Goal: Task Accomplishment & Management: Use online tool/utility

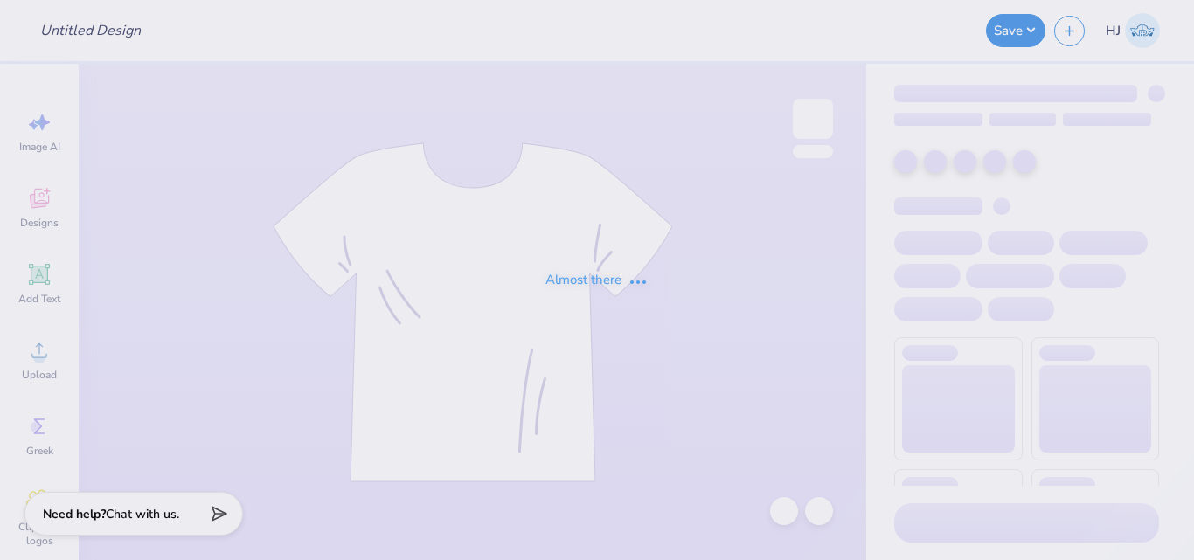
type input "[PERSON_NAME] : [GEOGRAPHIC_DATA][PERSON_NAME]"
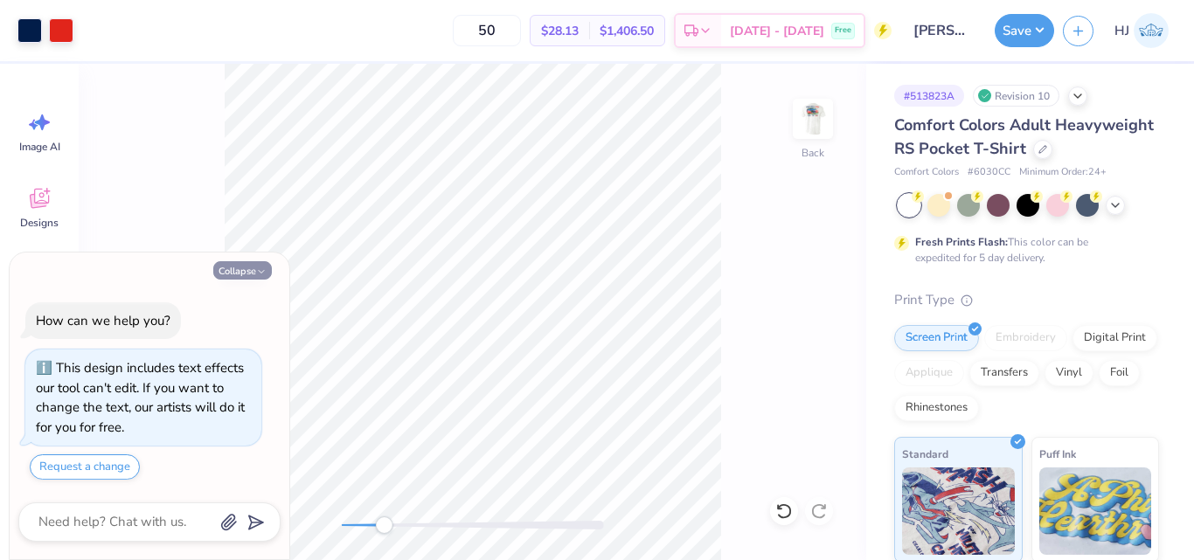
click at [267, 267] on button "Collapse" at bounding box center [242, 270] width 59 height 18
type textarea "x"
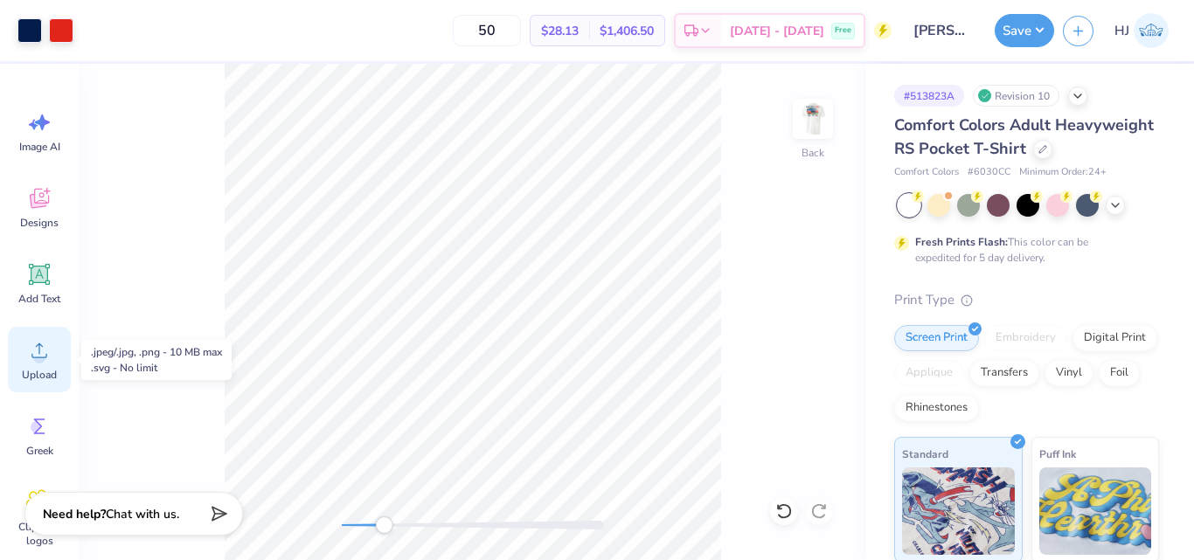
click at [32, 363] on icon at bounding box center [39, 350] width 26 height 26
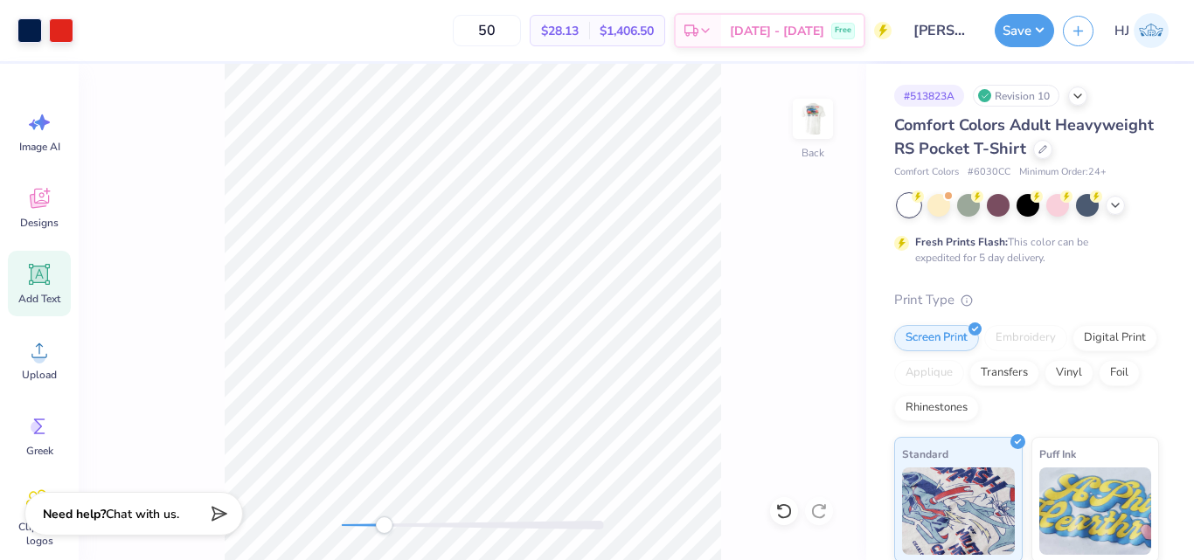
click at [29, 274] on icon at bounding box center [39, 274] width 26 height 26
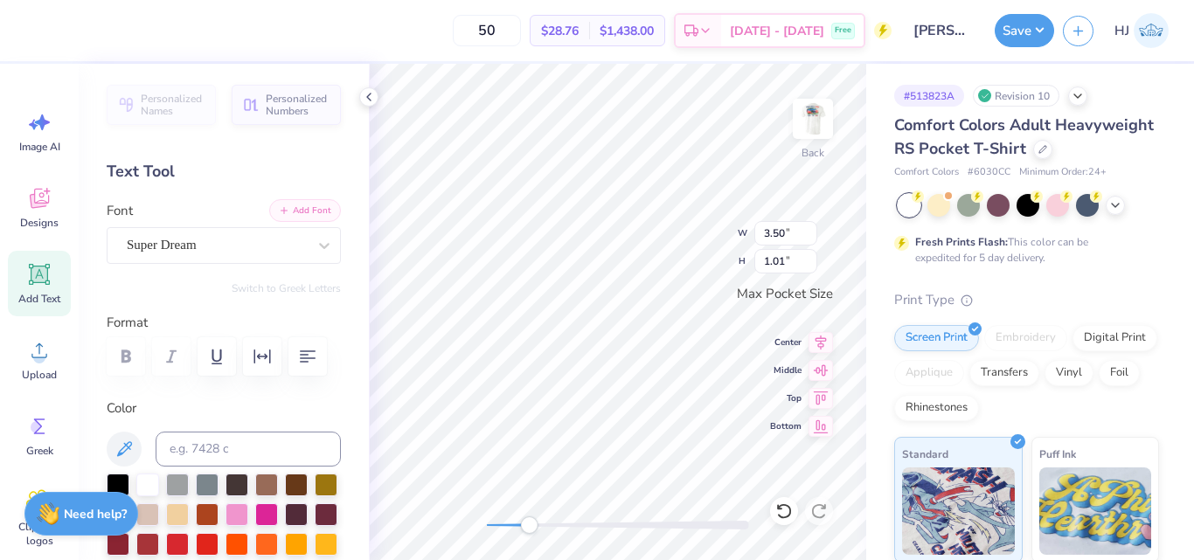
click at [304, 212] on button "Add Font" at bounding box center [305, 210] width 72 height 23
paste textarea "Fall 2025"
type textarea "Fall 2025"
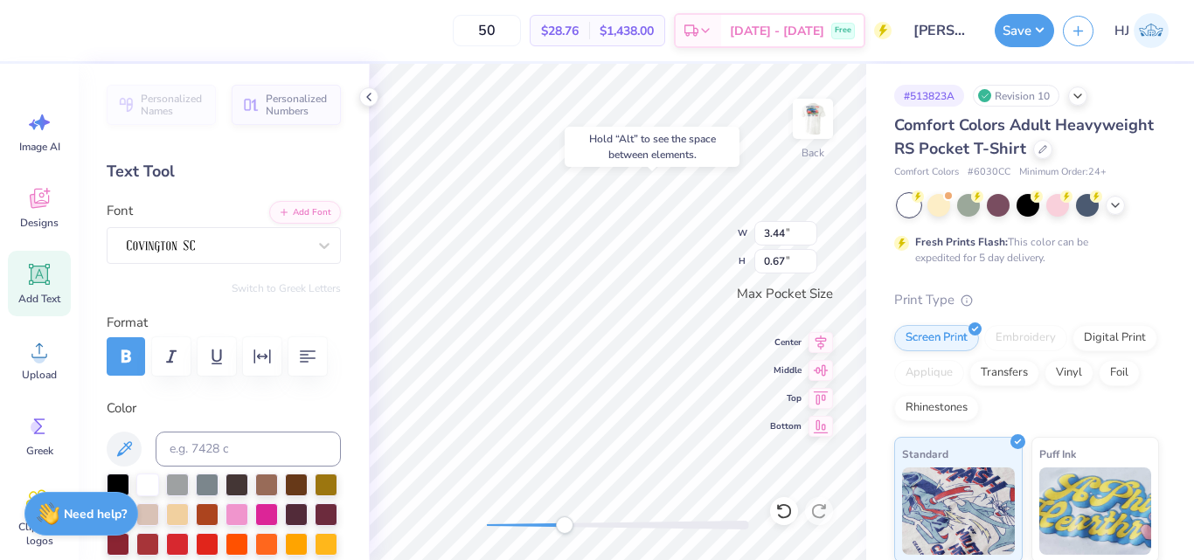
drag, startPoint x: 121, startPoint y: 447, endPoint x: 181, endPoint y: 399, distance: 77.7
click at [121, 447] on icon at bounding box center [124, 449] width 21 height 21
type input "2.73"
type input "0.54"
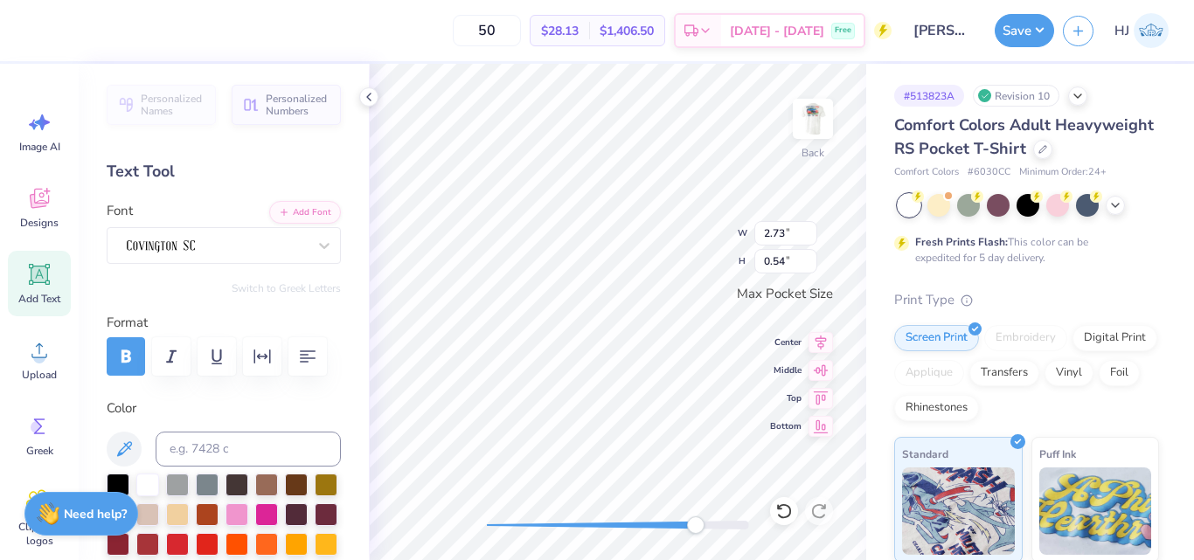
type textarea "Fall 2025"
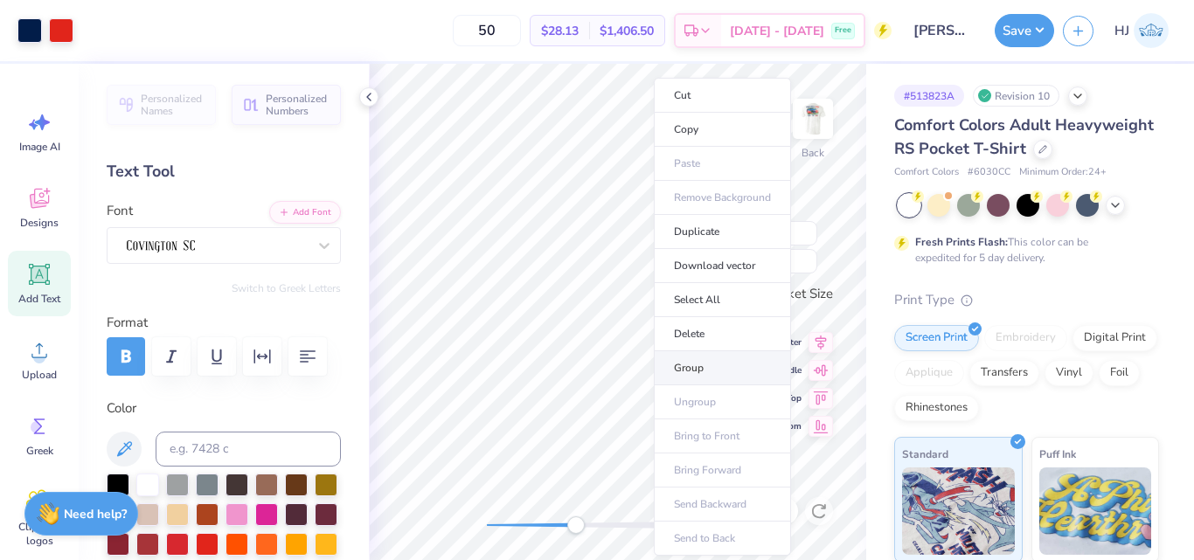
click at [690, 372] on li "Group" at bounding box center [722, 368] width 137 height 34
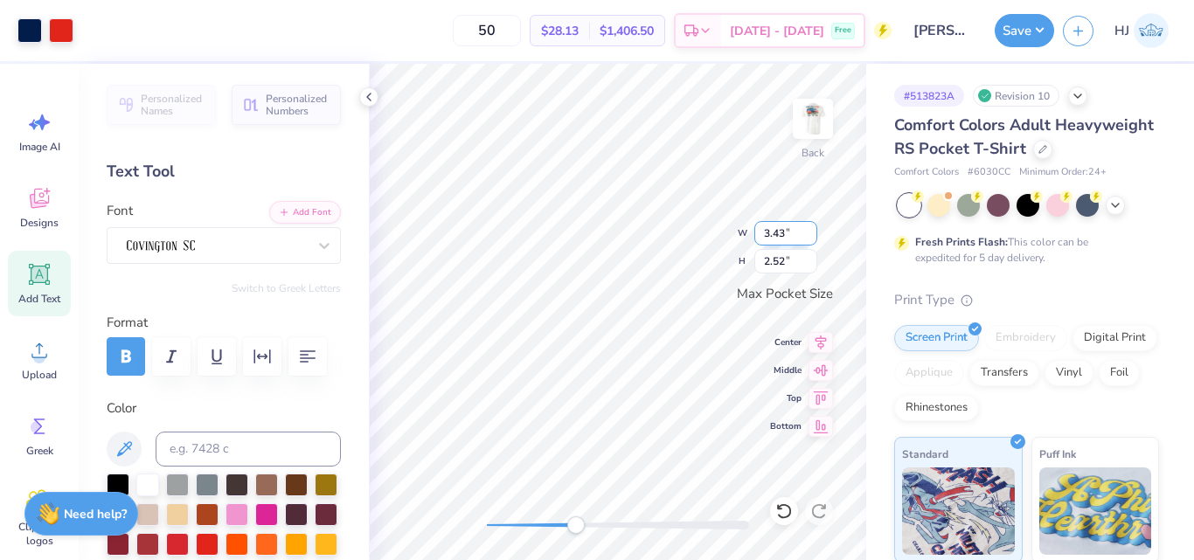
click at [789, 234] on input "3.43" at bounding box center [785, 233] width 63 height 24
type input "3.50"
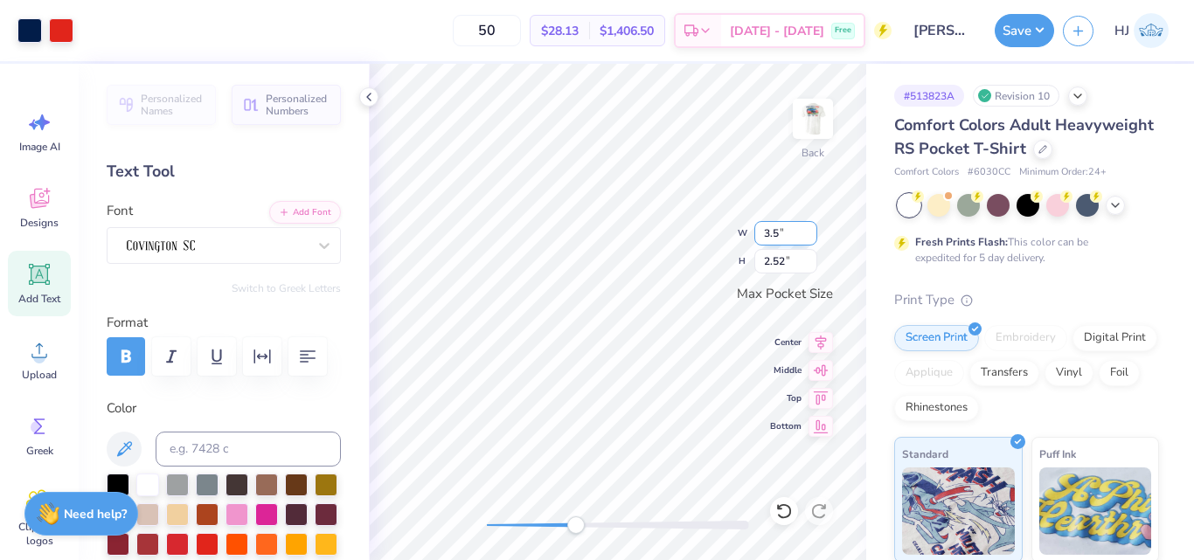
type input "2.57"
click at [816, 108] on img at bounding box center [813, 119] width 70 height 70
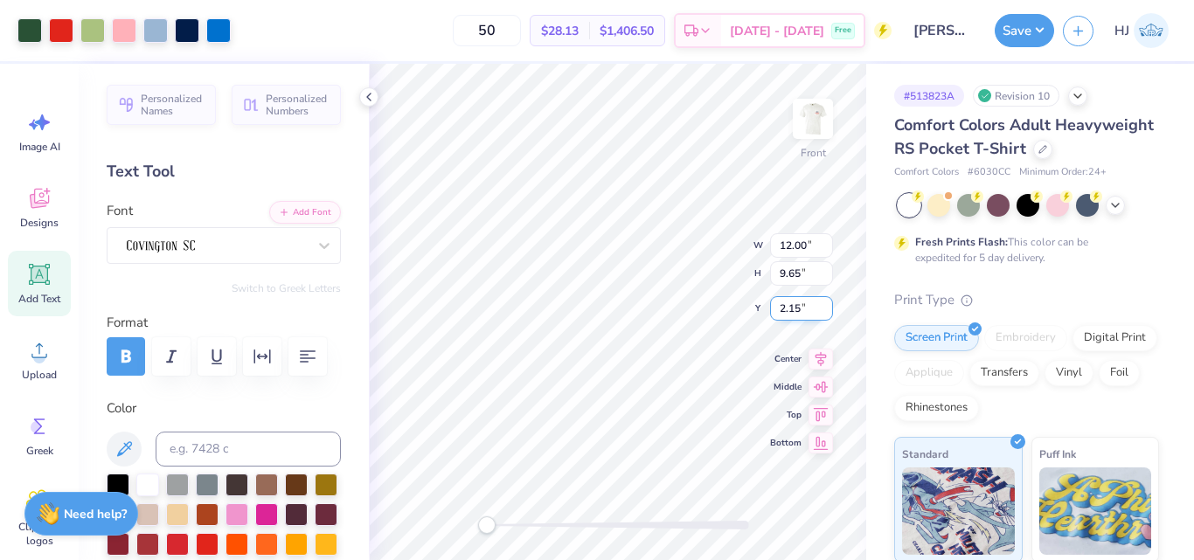
click at [782, 303] on input "2.15" at bounding box center [801, 308] width 63 height 24
type input "3"
click at [819, 124] on img at bounding box center [813, 119] width 70 height 70
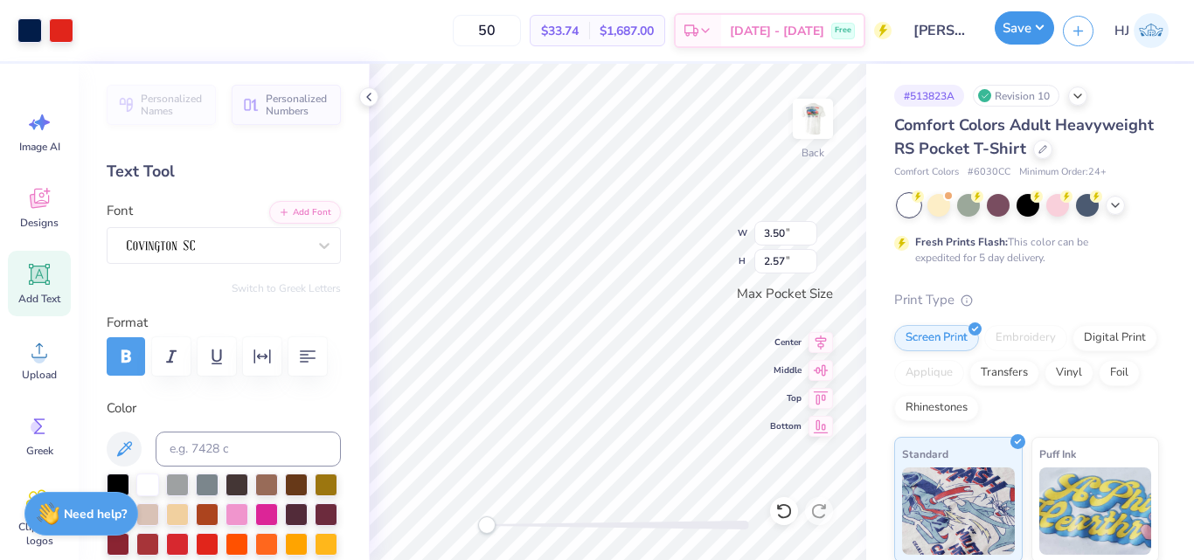
click at [1037, 23] on button "Save" at bounding box center [1024, 27] width 59 height 33
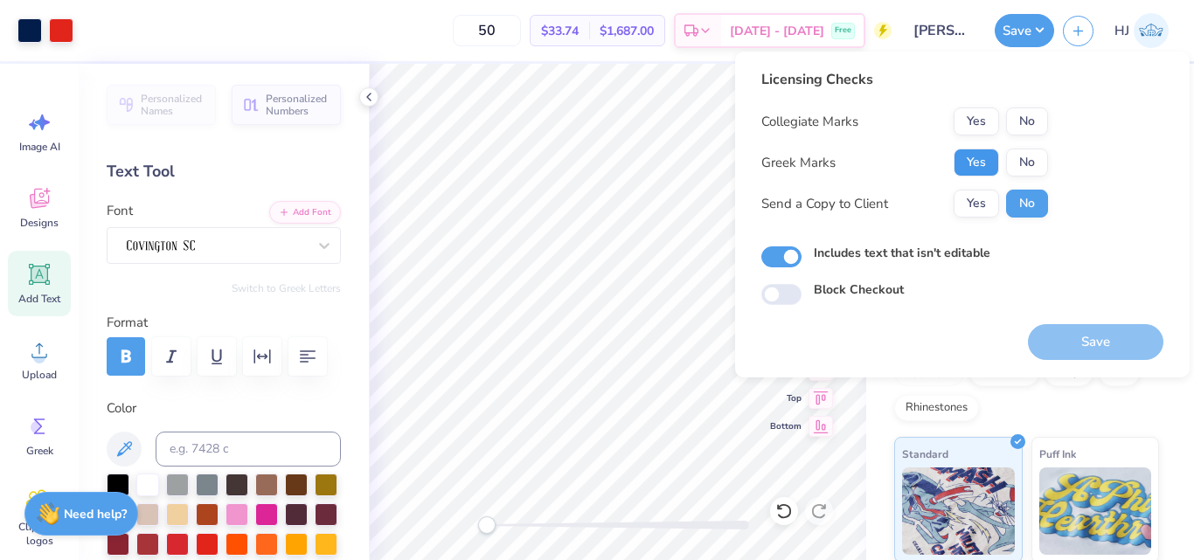
click at [988, 161] on button "Yes" at bounding box center [976, 163] width 45 height 28
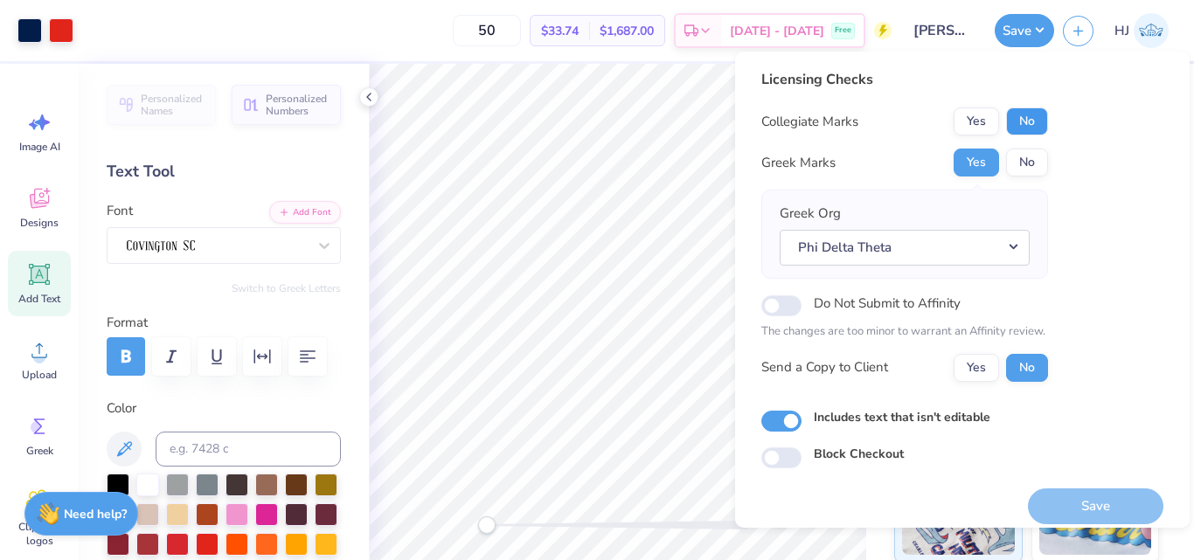
click at [1033, 128] on button "No" at bounding box center [1027, 122] width 42 height 28
click at [1099, 505] on button "Save" at bounding box center [1095, 507] width 135 height 36
click at [844, 474] on div "Licensing Checks Collegiate Marks Yes No Greek Marks Yes No Greek Org Phi Delta…" at bounding box center [962, 296] width 402 height 454
click at [1040, 30] on button "Save" at bounding box center [1024, 27] width 59 height 33
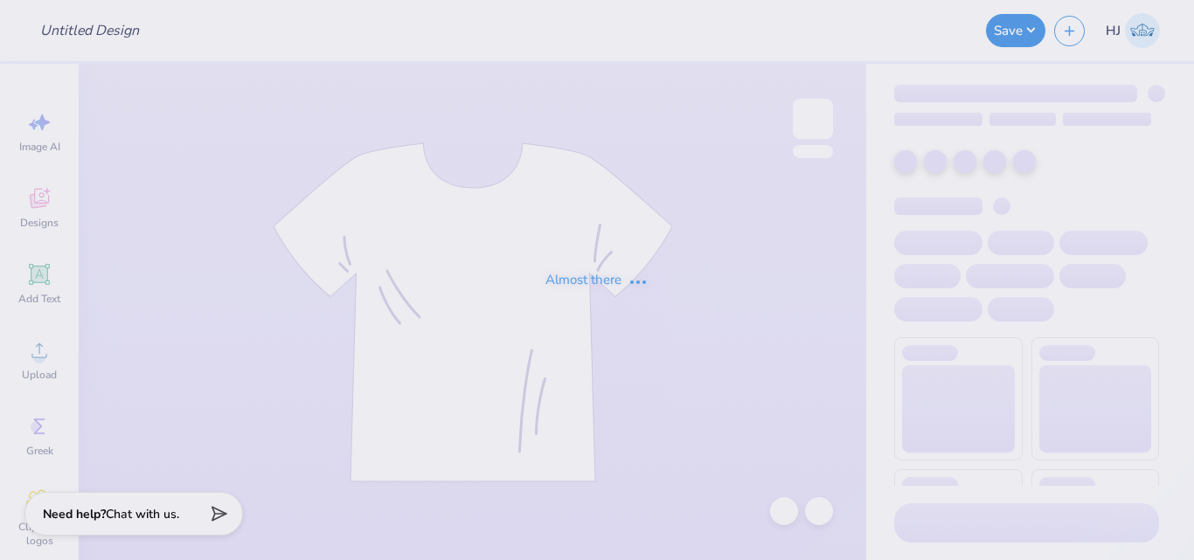
type input "PIKE white hoodie"
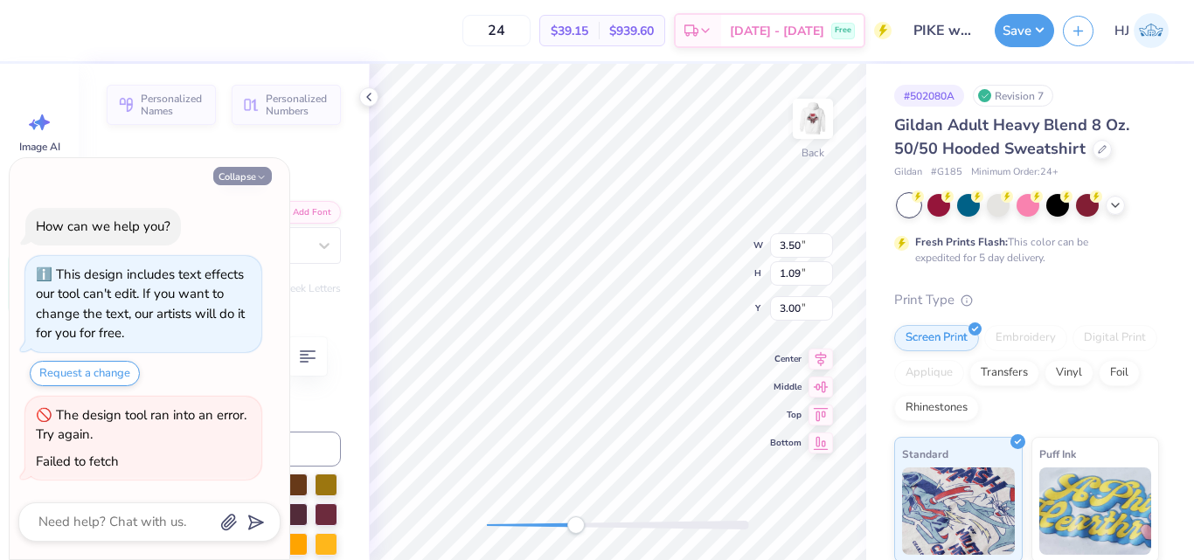
click at [232, 180] on button "Collapse" at bounding box center [242, 176] width 59 height 18
type textarea "x"
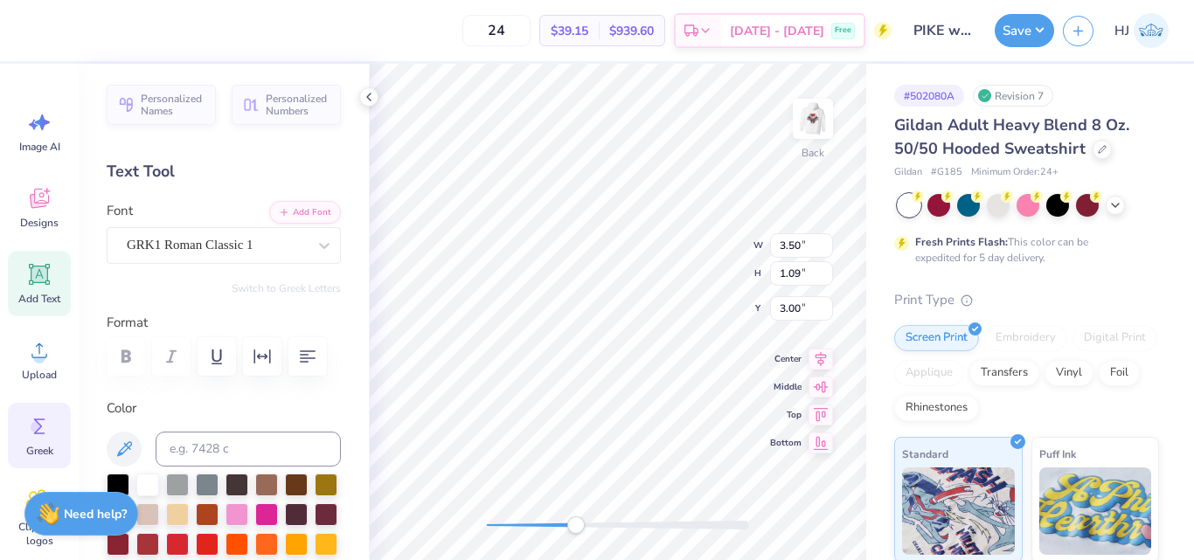
click at [47, 429] on icon at bounding box center [39, 426] width 26 height 26
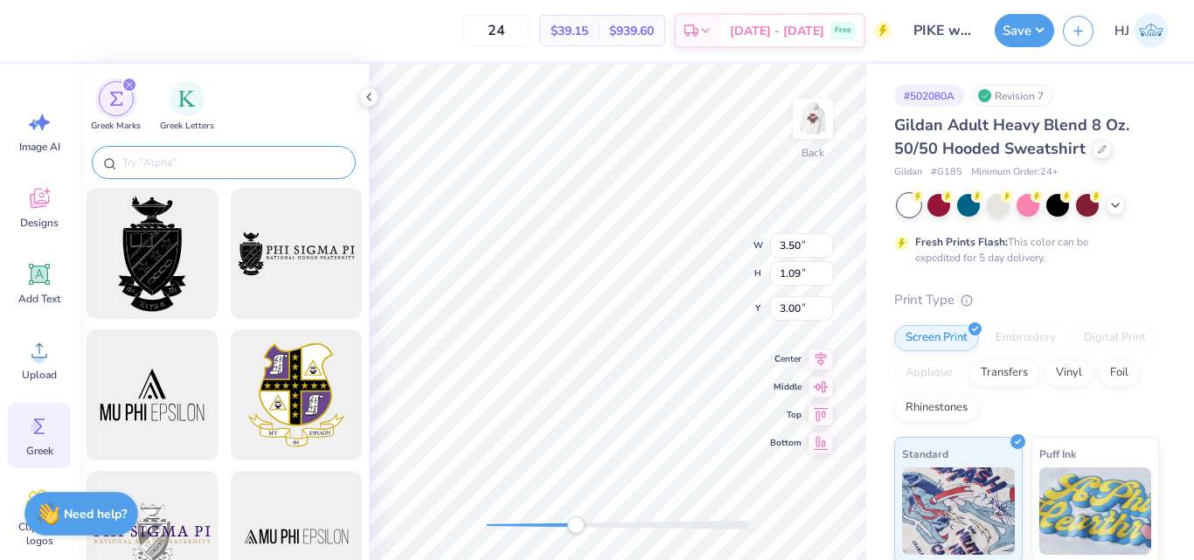
click at [183, 163] on input "text" at bounding box center [233, 162] width 224 height 17
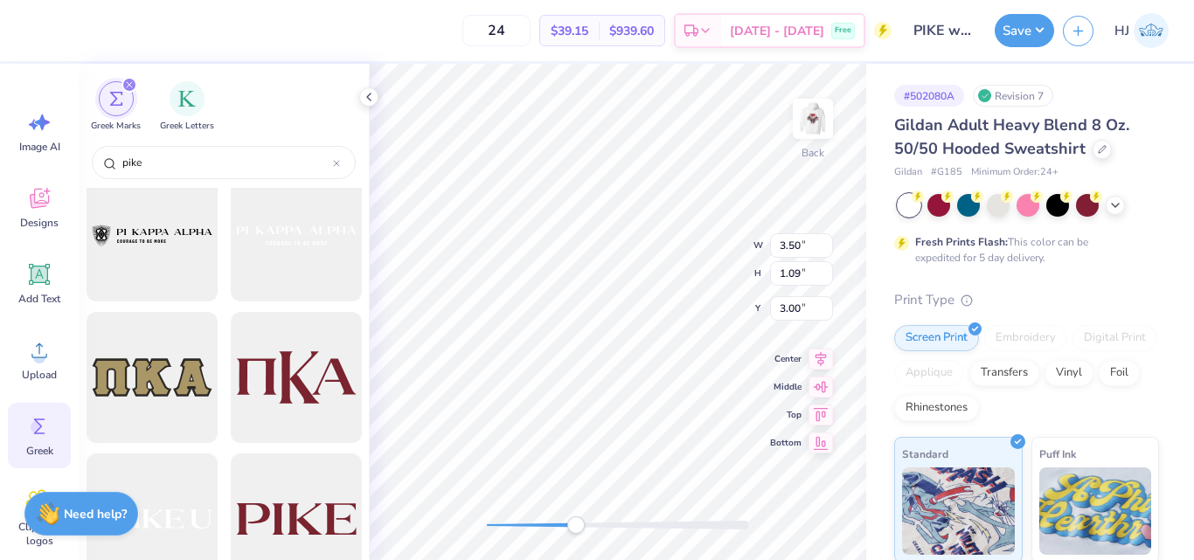
scroll to position [1748, 0]
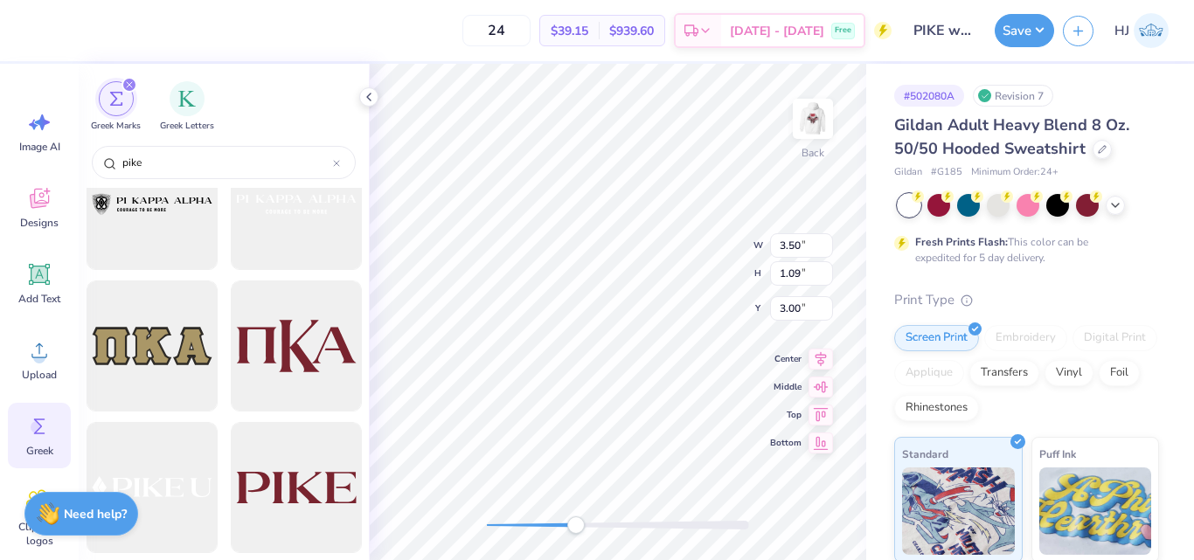
type input "pike"
click at [291, 339] on div at bounding box center [296, 346] width 144 height 144
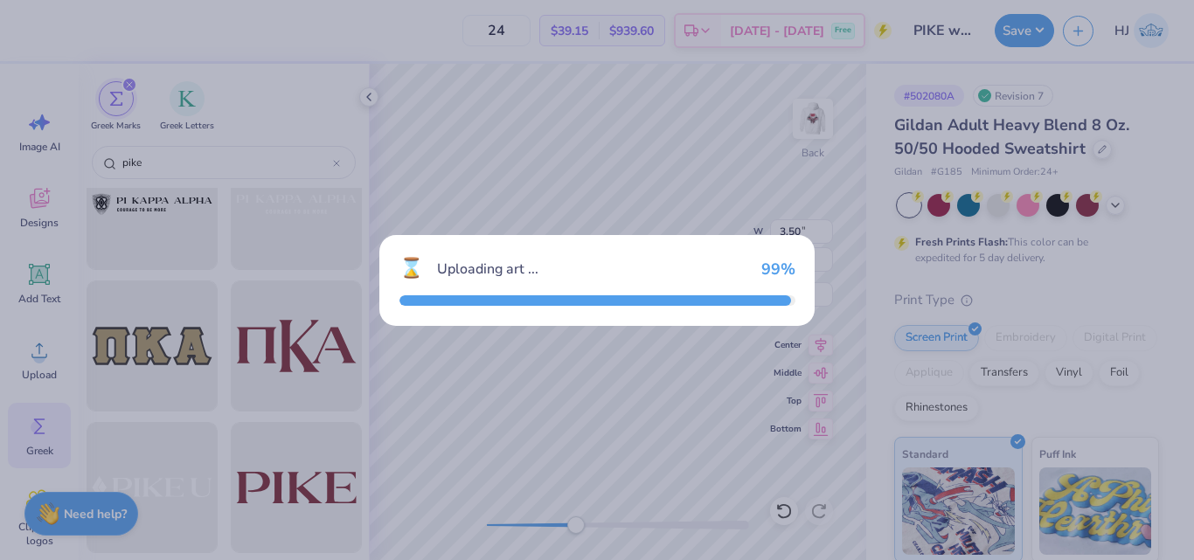
type input "15.00"
type input "6.52"
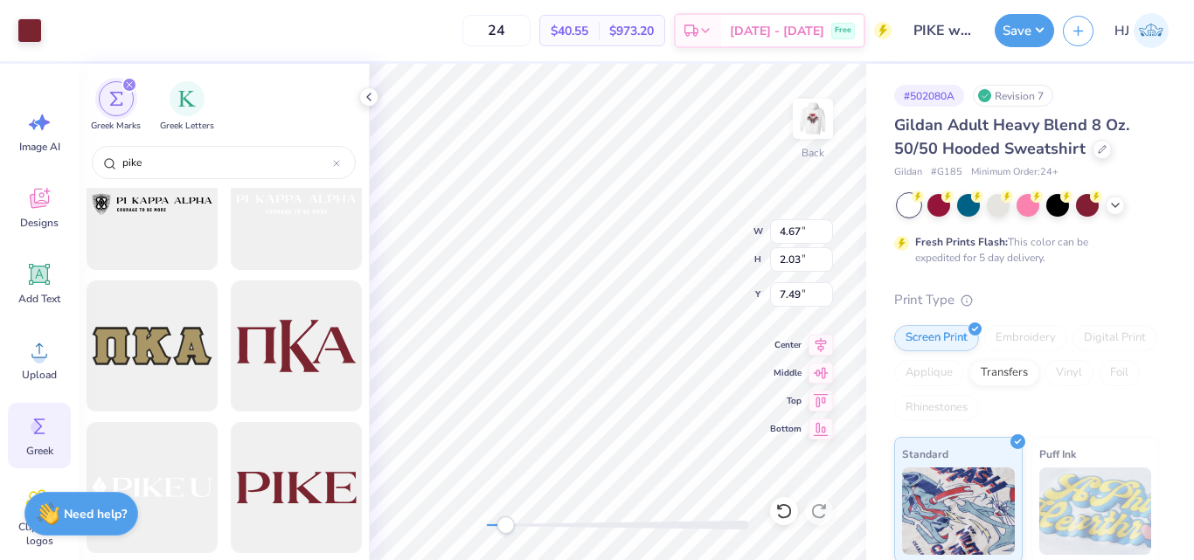
type input "4.67"
type input "2.03"
type input "7.49"
type input "3.50"
type input "1.09"
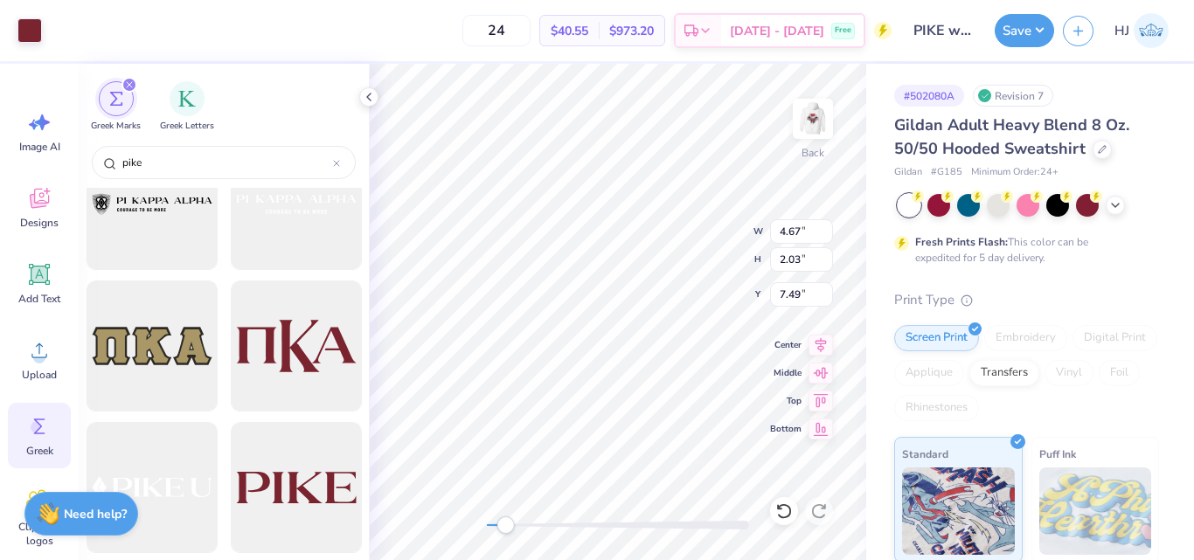
type input "3.00"
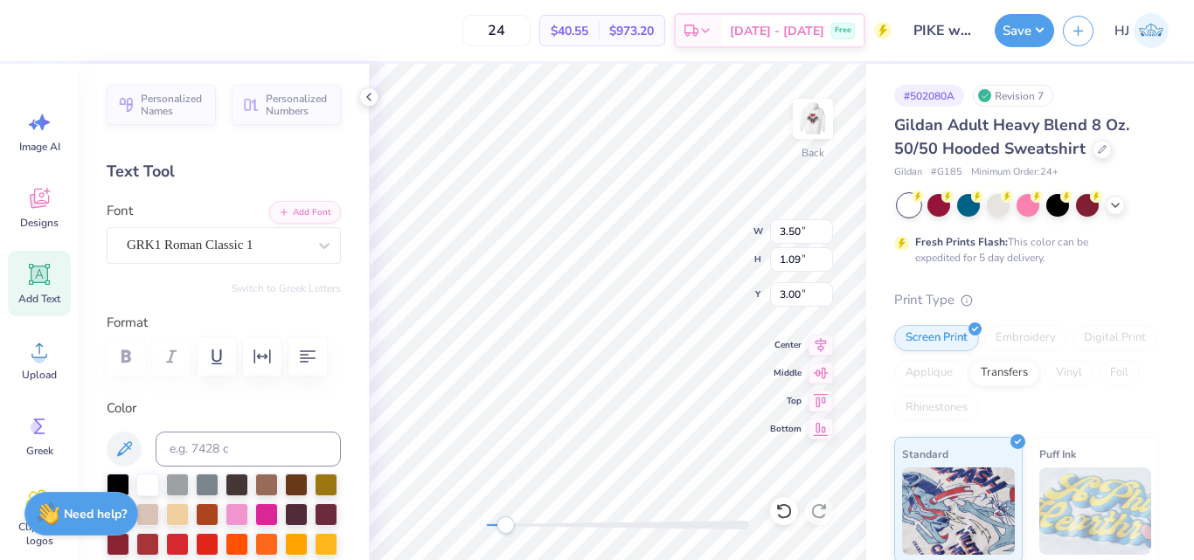
type input "4.67"
type input "2.03"
type input "4.86"
type input "3.50"
type input "1.09"
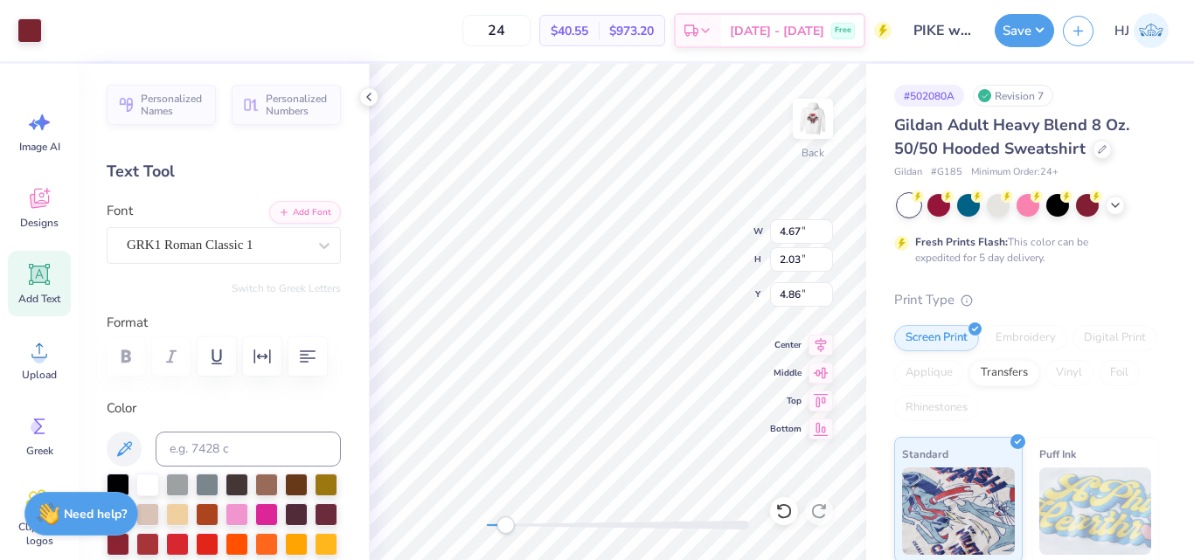
type input "3.00"
type input "4.67"
type input "2.03"
type input "4.86"
click at [783, 232] on input "4.67" at bounding box center [801, 231] width 63 height 24
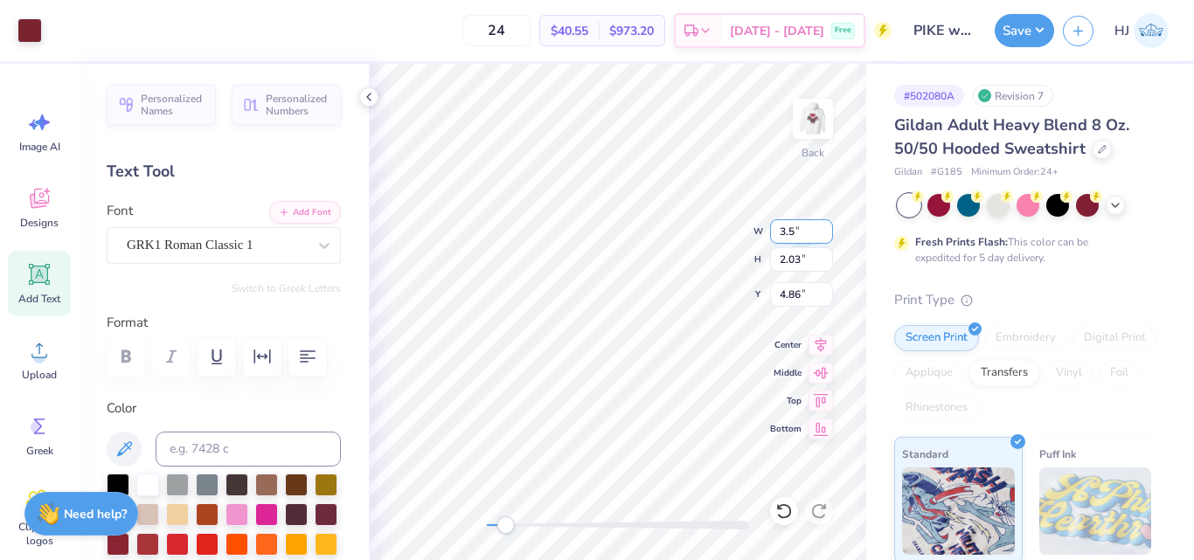
type input "3.50"
type input "1.52"
click at [813, 300] on input "5.11" at bounding box center [801, 294] width 63 height 24
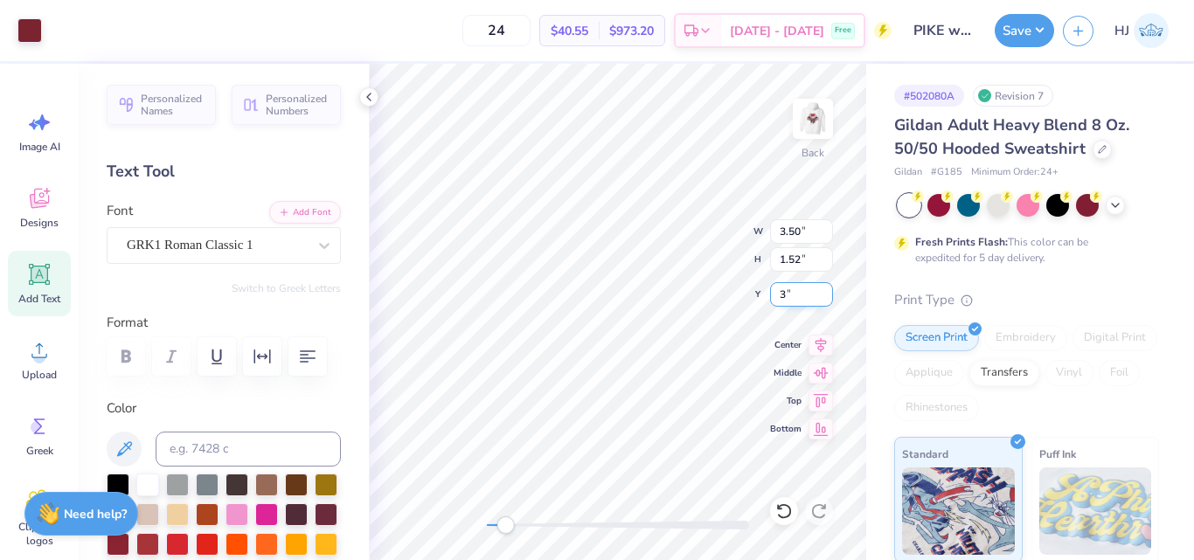
type input "3"
click at [835, 131] on img at bounding box center [813, 119] width 70 height 70
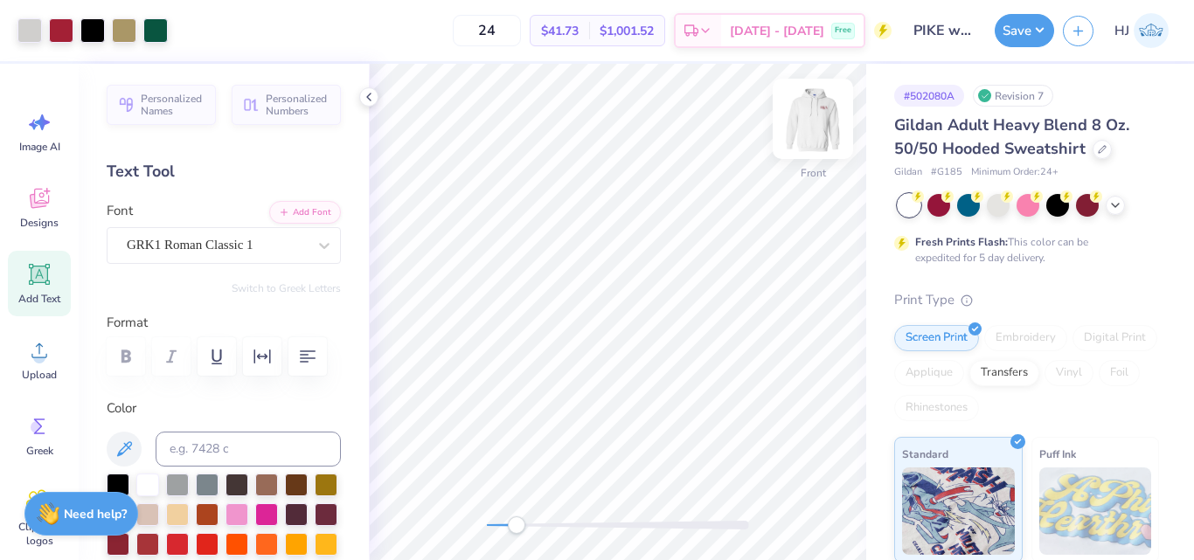
click at [807, 116] on img at bounding box center [813, 119] width 70 height 70
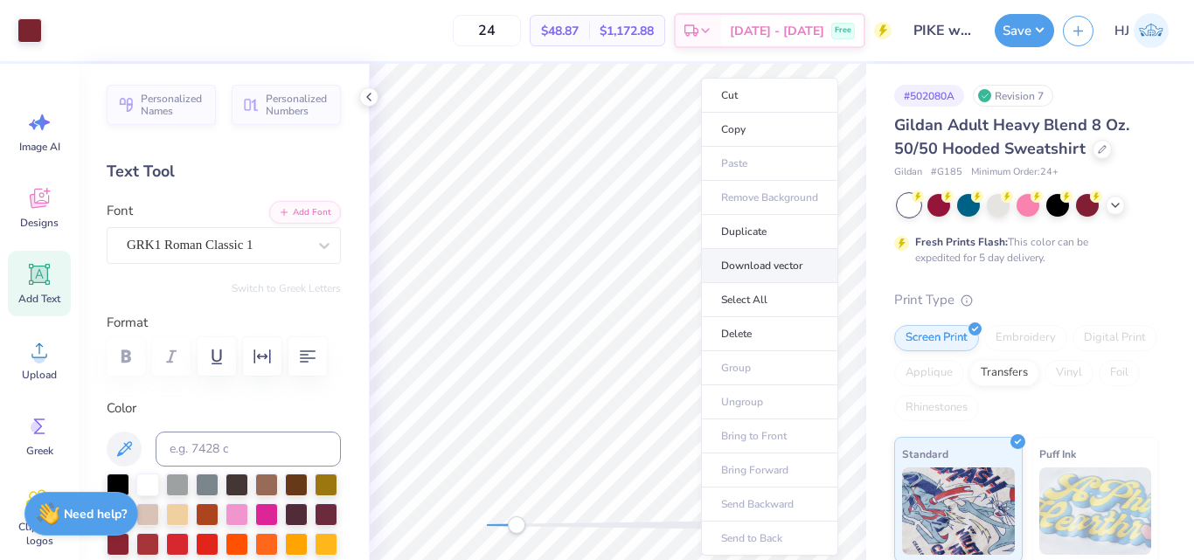
click at [775, 267] on li "Download vector" at bounding box center [769, 266] width 137 height 34
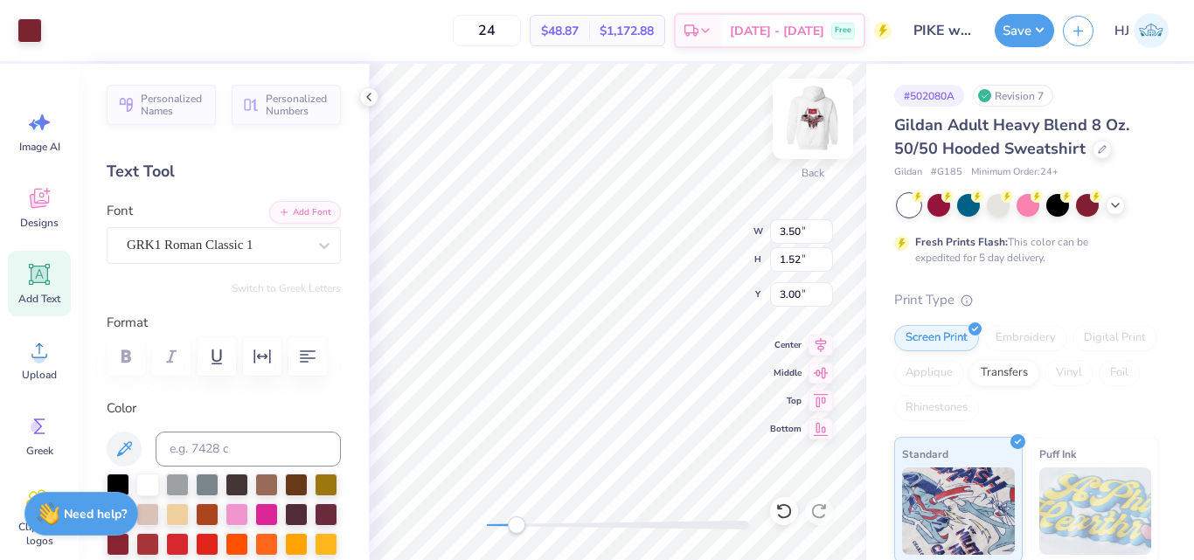
click at [819, 119] on img at bounding box center [813, 119] width 70 height 70
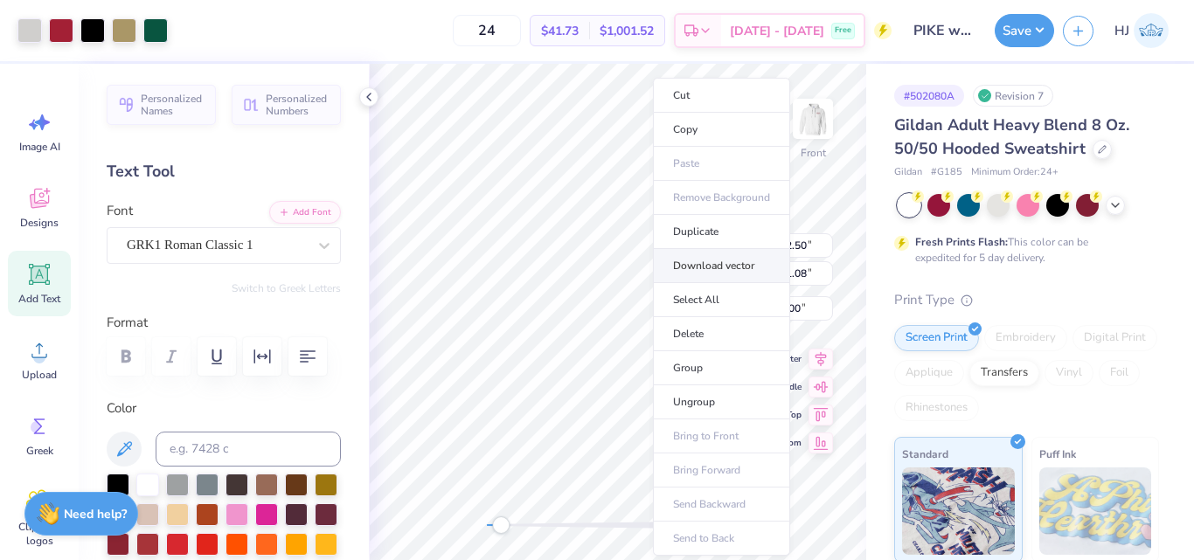
click at [715, 268] on li "Download vector" at bounding box center [721, 266] width 137 height 34
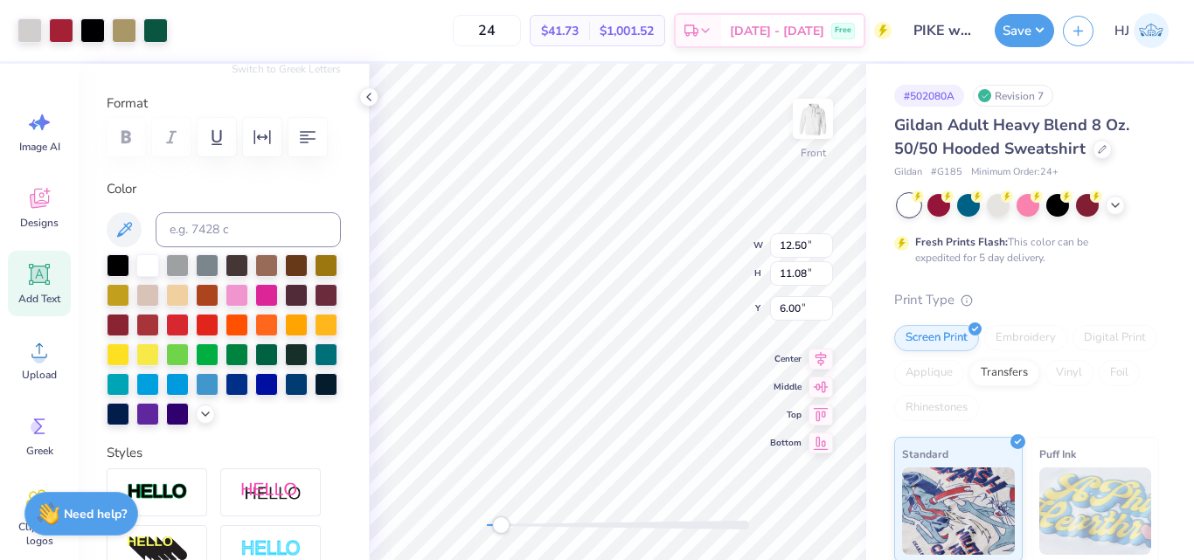
scroll to position [262, 0]
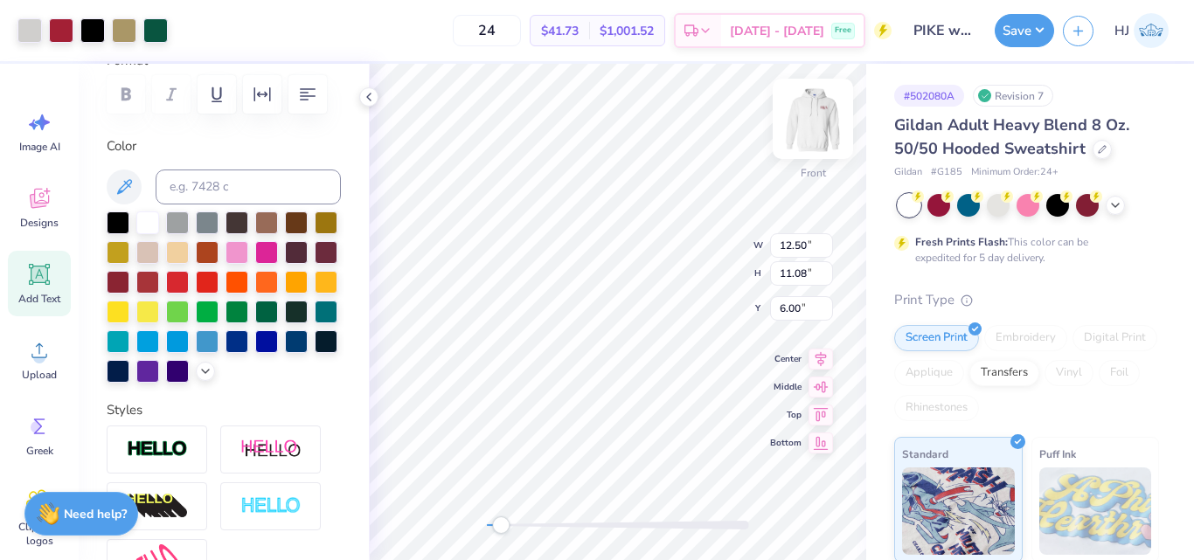
click at [817, 126] on img at bounding box center [813, 119] width 70 height 70
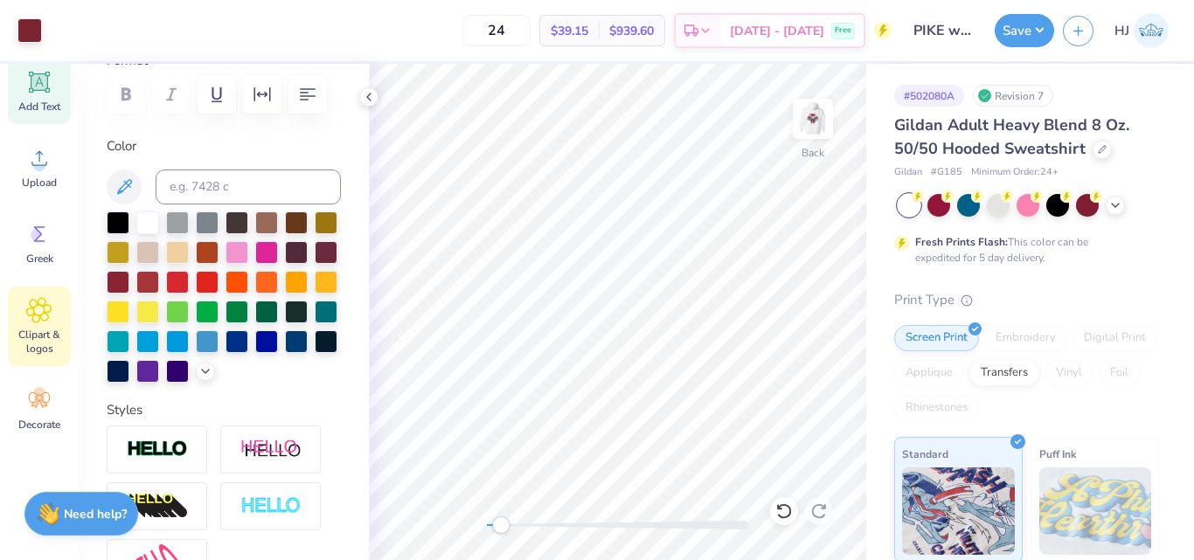
scroll to position [205, 0]
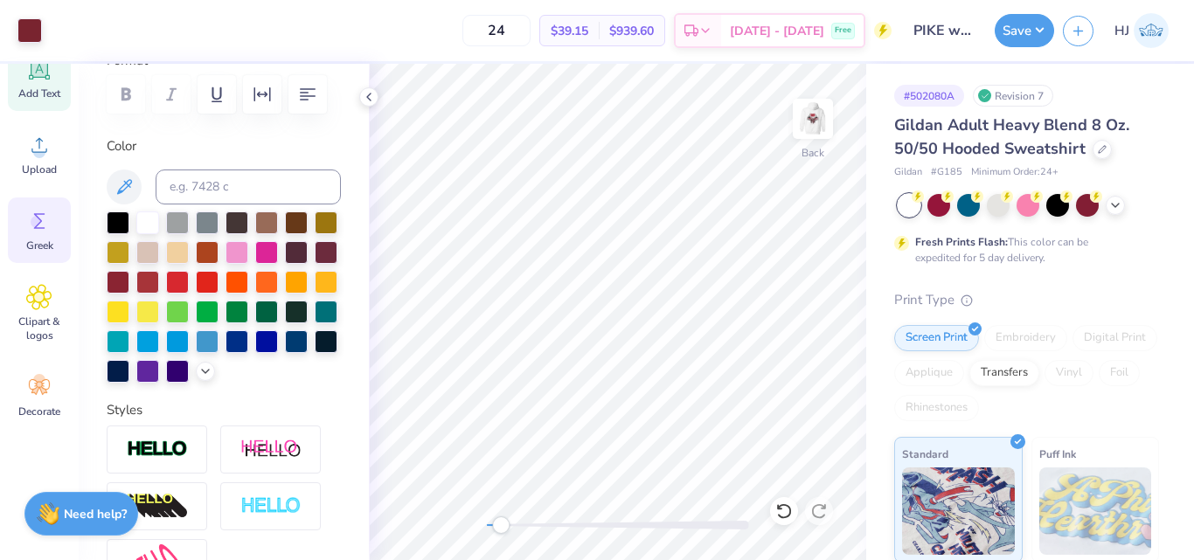
click at [45, 218] on icon at bounding box center [39, 221] width 26 height 26
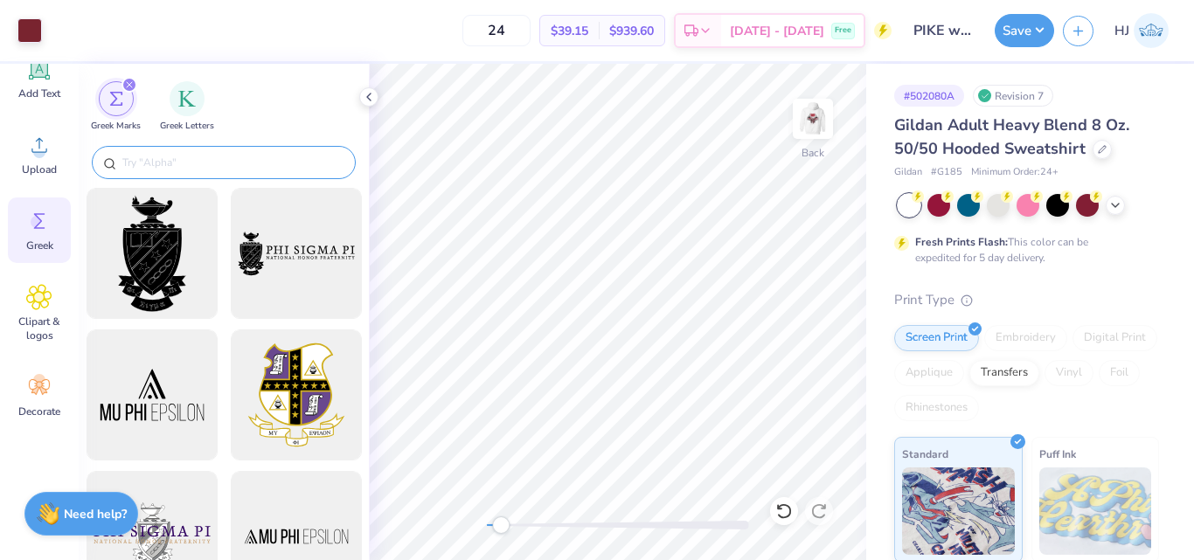
click at [200, 160] on input "text" at bounding box center [233, 162] width 224 height 17
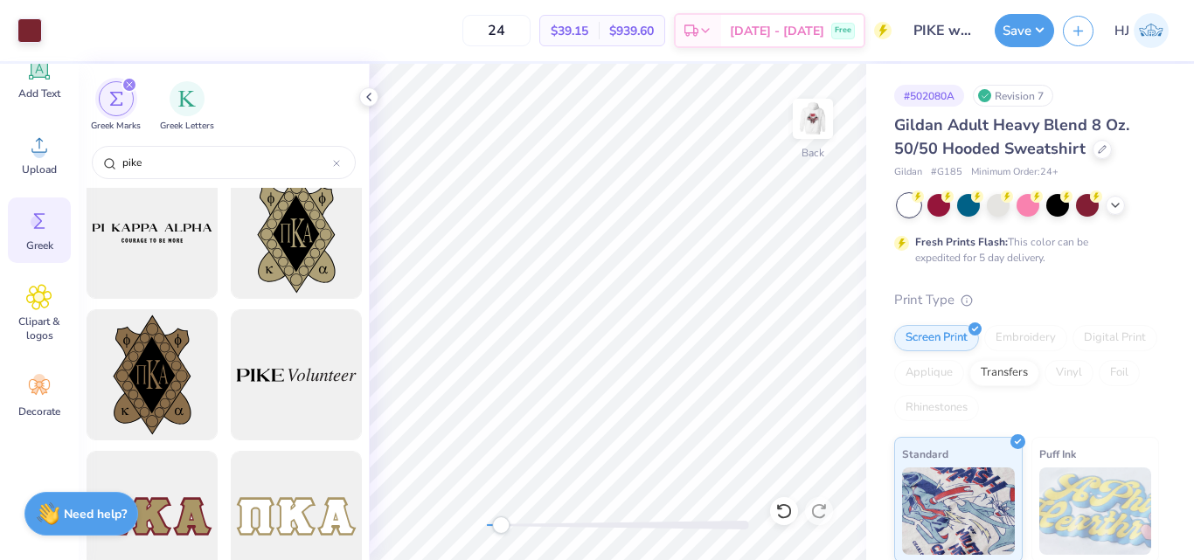
scroll to position [0, 0]
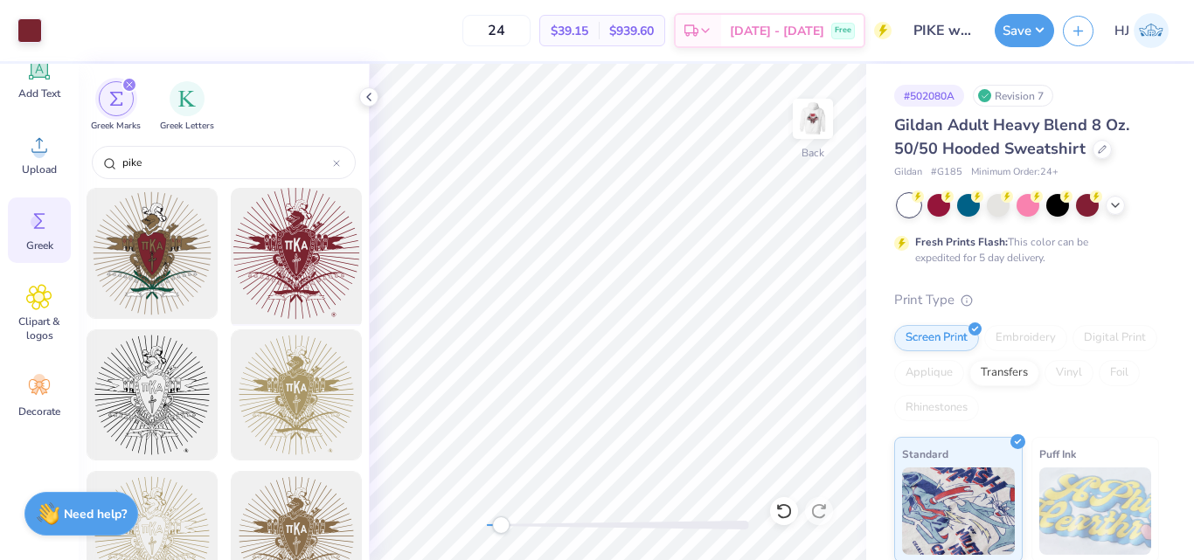
type input "pike"
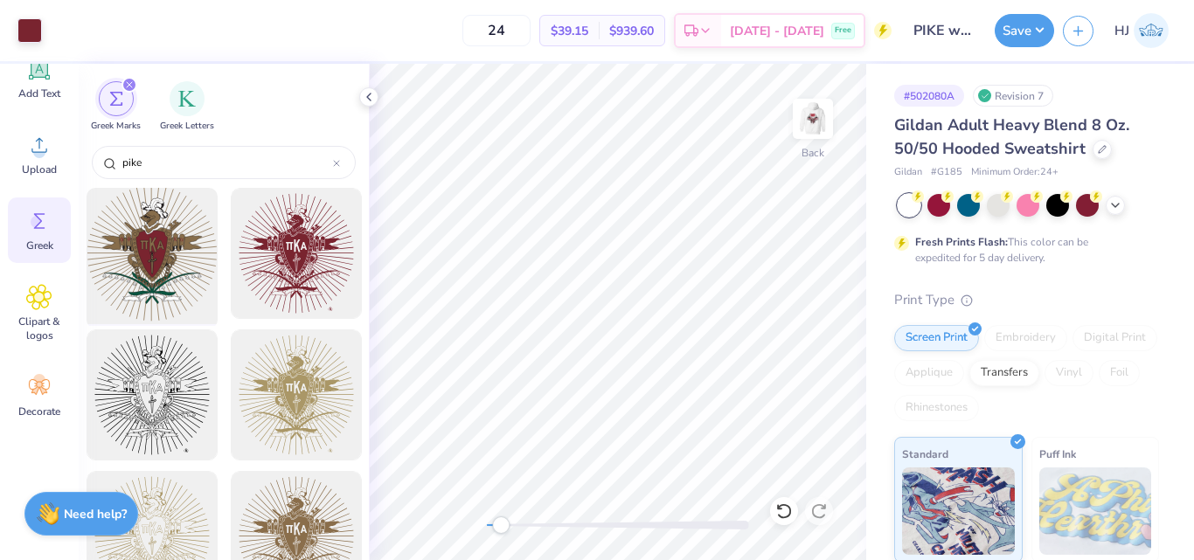
click at [145, 246] on div at bounding box center [152, 254] width 144 height 144
click at [371, 97] on icon at bounding box center [369, 97] width 14 height 14
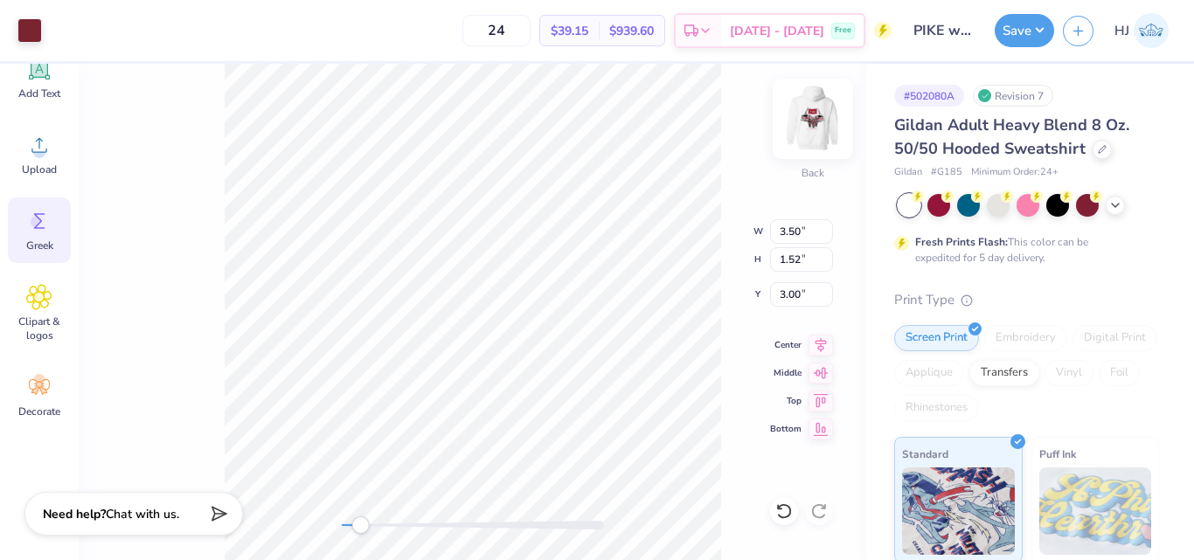
click at [807, 110] on img at bounding box center [813, 119] width 70 height 70
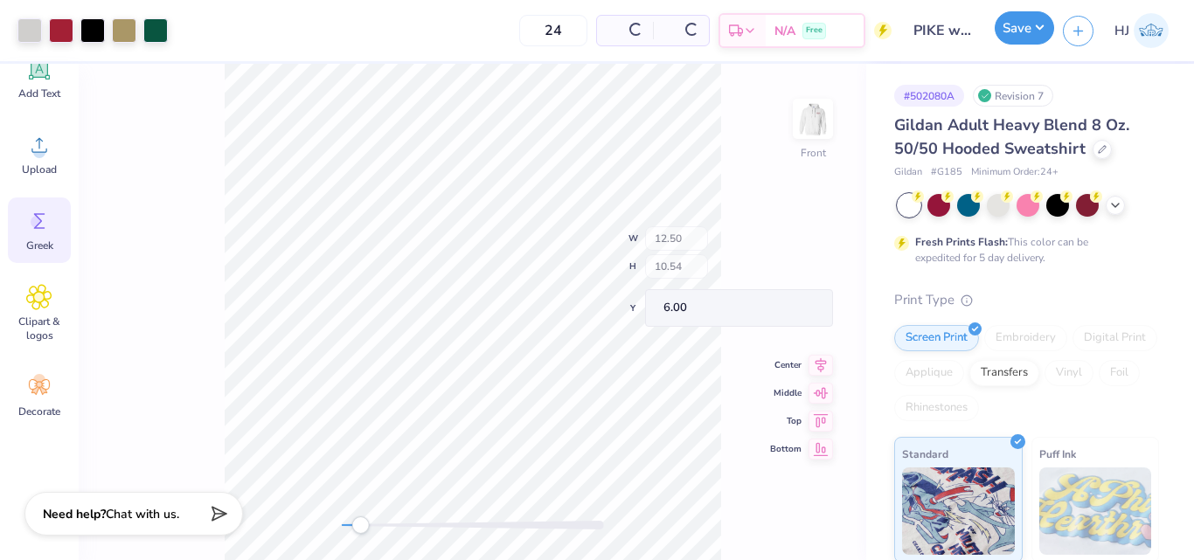
click at [1036, 28] on button "Save" at bounding box center [1024, 27] width 59 height 33
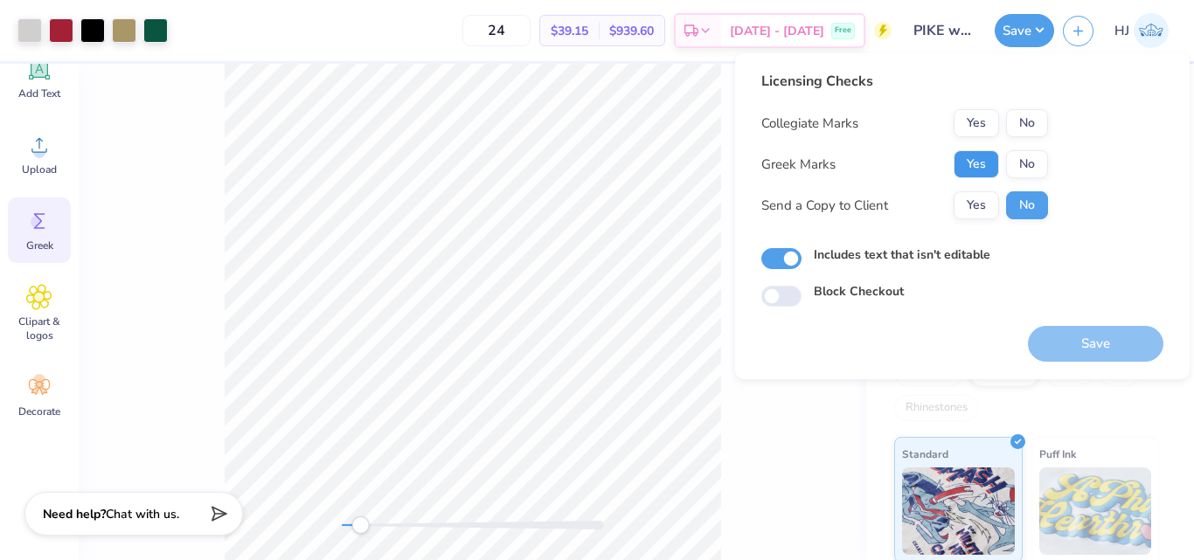
click at [979, 156] on button "Yes" at bounding box center [976, 164] width 45 height 28
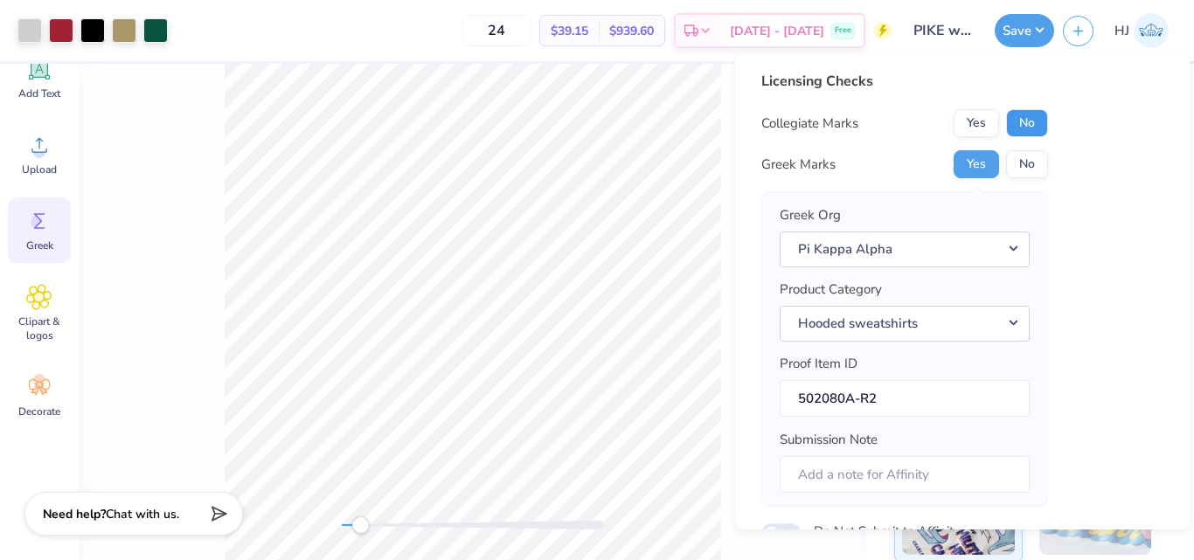
click at [1028, 124] on button "No" at bounding box center [1027, 123] width 42 height 28
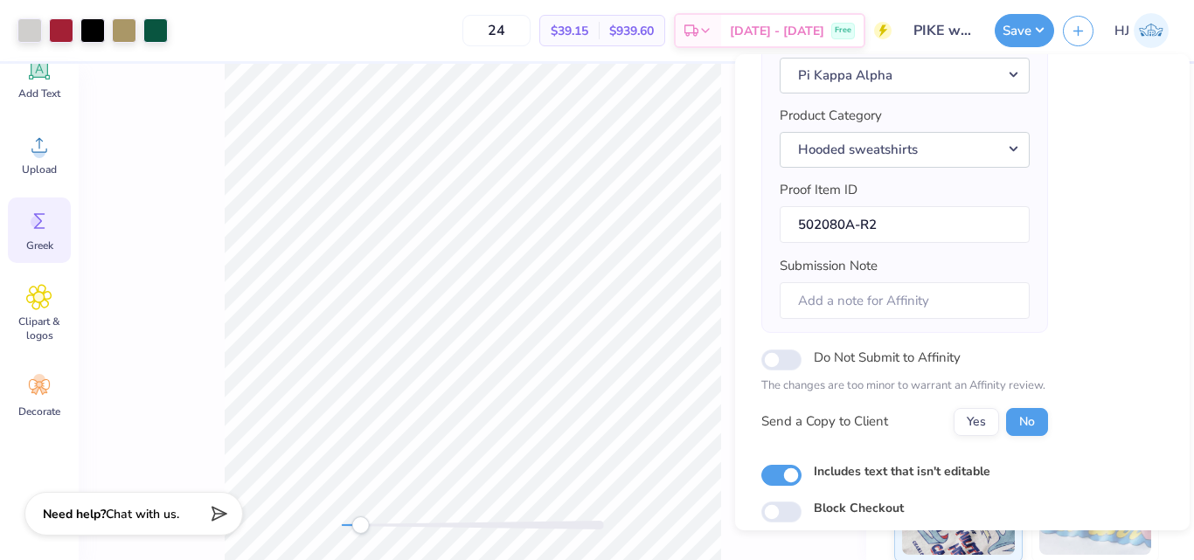
scroll to position [239, 0]
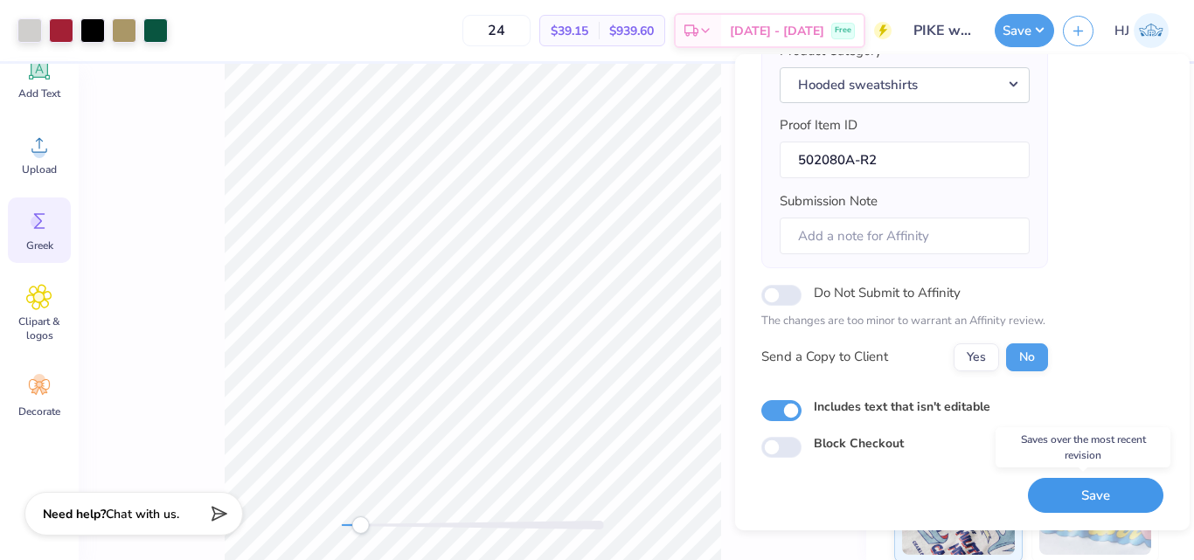
click at [1094, 505] on button "Save" at bounding box center [1095, 496] width 135 height 36
